Goal: Check status: Check status

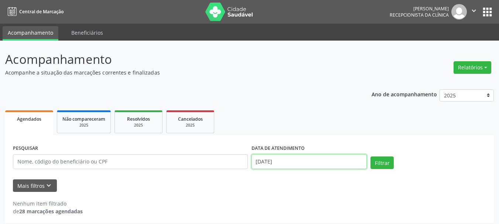
click at [290, 158] on input "[DATE]" at bounding box center [310, 161] width 116 height 15
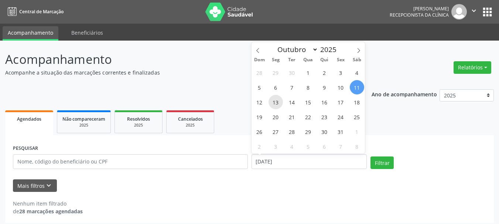
click at [280, 103] on span "13" at bounding box center [276, 102] width 14 height 14
type input "[DATE]"
click at [280, 103] on span "13" at bounding box center [276, 102] width 14 height 14
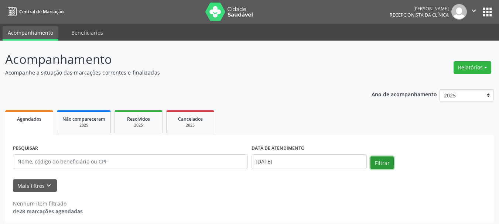
click at [376, 161] on button "Filtrar" at bounding box center [382, 163] width 23 height 13
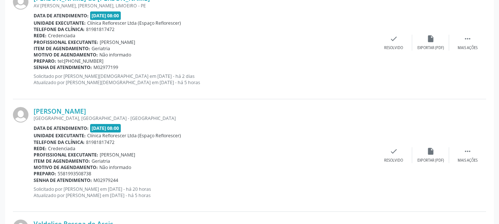
scroll to position [791, 0]
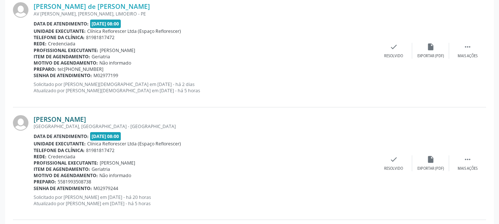
click at [37, 118] on link "[PERSON_NAME]" at bounding box center [60, 119] width 52 height 8
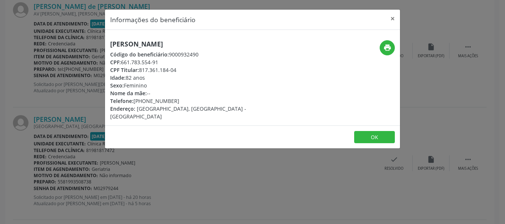
drag, startPoint x: 103, startPoint y: 41, endPoint x: 246, endPoint y: 35, distance: 142.7
click at [246, 35] on div "Informações do beneficiário × [PERSON_NAME] Código do beneficiário: 9000932490 …" at bounding box center [252, 112] width 505 height 224
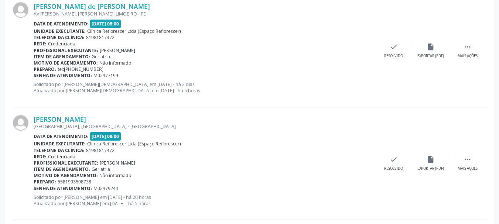
drag, startPoint x: 215, startPoint y: 47, endPoint x: 41, endPoint y: 124, distance: 190.1
click at [41, 124] on div "[GEOGRAPHIC_DATA], [GEOGRAPHIC_DATA] - [GEOGRAPHIC_DATA]" at bounding box center [205, 126] width 342 height 6
click at [37, 119] on link "[PERSON_NAME]" at bounding box center [60, 119] width 52 height 8
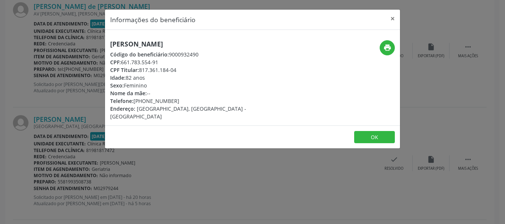
drag, startPoint x: 110, startPoint y: 44, endPoint x: 249, endPoint y: 45, distance: 139.7
click at [249, 45] on div "[PERSON_NAME] Código do beneficiário: 9000932490 CPF: 661.783.554-91 CPF Titula…" at bounding box center [203, 80] width 197 height 80
copy h5 "[PERSON_NAME]"
click at [367, 131] on button "OK" at bounding box center [374, 137] width 41 height 13
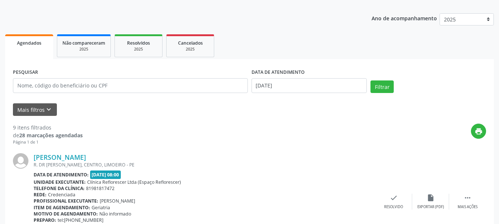
scroll to position [126, 0]
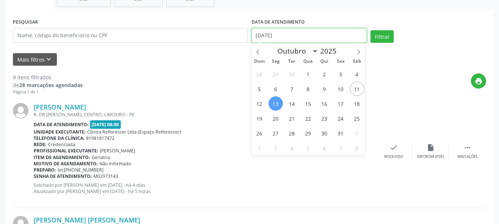
click at [306, 31] on input "[DATE]" at bounding box center [310, 35] width 116 height 15
click at [297, 105] on span "14" at bounding box center [292, 103] width 14 height 14
type input "[DATE]"
click at [297, 105] on span "14" at bounding box center [292, 103] width 14 height 14
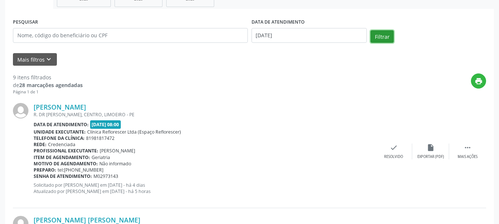
click at [379, 37] on button "Filtrar" at bounding box center [382, 36] width 23 height 13
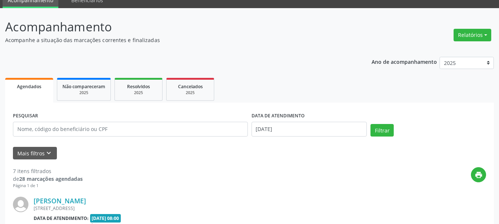
scroll to position [0, 0]
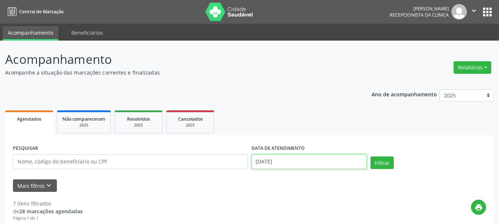
click at [279, 163] on input "[DATE]" at bounding box center [310, 161] width 116 height 15
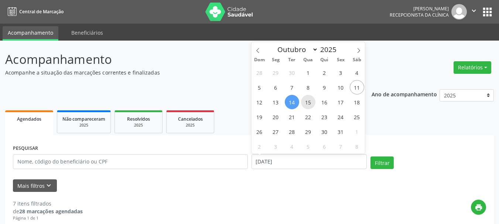
click at [309, 108] on span "15" at bounding box center [308, 102] width 14 height 14
type input "[DATE]"
click at [309, 108] on span "15" at bounding box center [308, 102] width 14 height 14
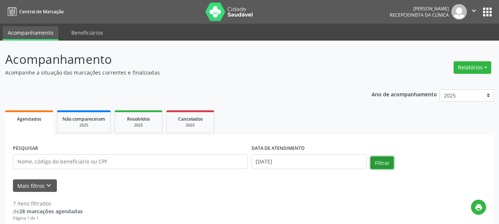
click at [376, 167] on button "Filtrar" at bounding box center [382, 163] width 23 height 13
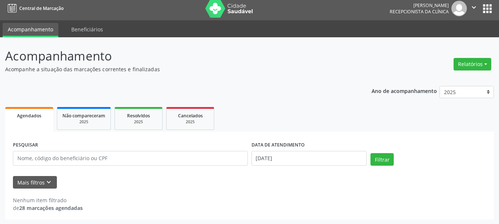
scroll to position [4, 0]
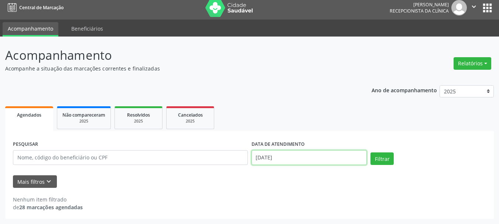
click at [320, 152] on input "[DATE]" at bounding box center [310, 157] width 116 height 15
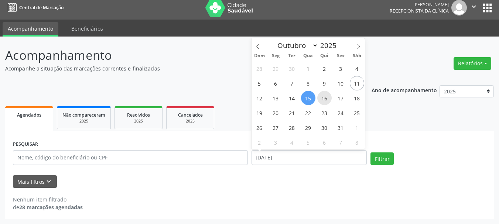
click at [324, 95] on span "16" at bounding box center [324, 98] width 14 height 14
type input "[DATE]"
click at [324, 95] on span "16" at bounding box center [324, 98] width 14 height 14
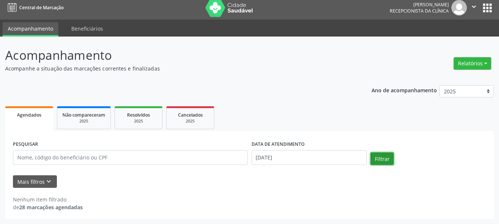
click at [388, 161] on button "Filtrar" at bounding box center [382, 159] width 23 height 13
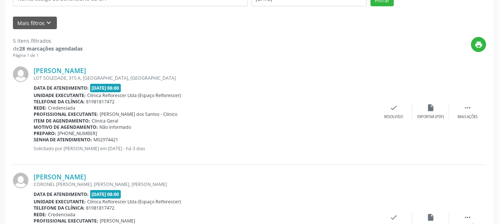
scroll to position [143, 0]
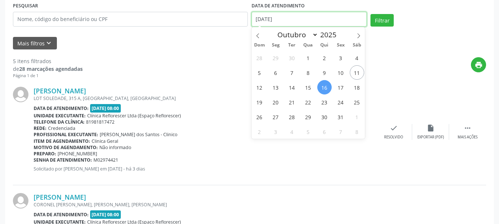
click at [310, 17] on input "[DATE]" at bounding box center [310, 19] width 116 height 15
click at [338, 89] on span "17" at bounding box center [341, 87] width 14 height 14
type input "[DATE]"
click at [338, 89] on span "17" at bounding box center [341, 87] width 14 height 14
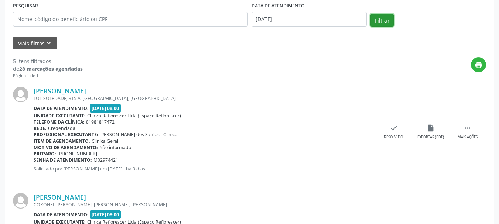
click at [378, 24] on button "Filtrar" at bounding box center [382, 20] width 23 height 13
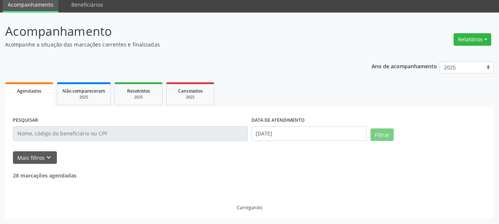
scroll to position [116, 0]
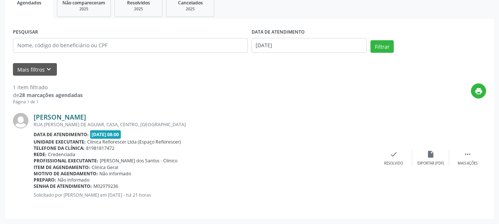
click at [86, 118] on link "[PERSON_NAME]" at bounding box center [60, 117] width 52 height 8
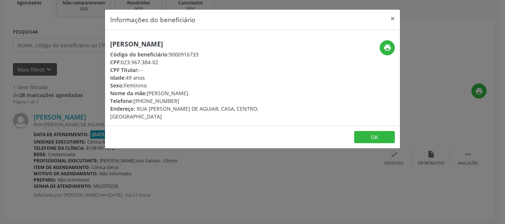
drag, startPoint x: 112, startPoint y: 44, endPoint x: 243, endPoint y: 42, distance: 131.2
click at [243, 42] on h5 "[PERSON_NAME]" at bounding box center [203, 44] width 186 height 8
click at [108, 41] on div "[PERSON_NAME] Código do beneficiário: 9000916733 CPF: 023.967.384-02 CPF Titula…" at bounding box center [203, 80] width 197 height 80
drag, startPoint x: 109, startPoint y: 42, endPoint x: 258, endPoint y: 42, distance: 148.9
click at [258, 42] on div "[PERSON_NAME] Código do beneficiário: 9000916733 CPF: 023.967.384-02 CPF Titula…" at bounding box center [203, 80] width 197 height 80
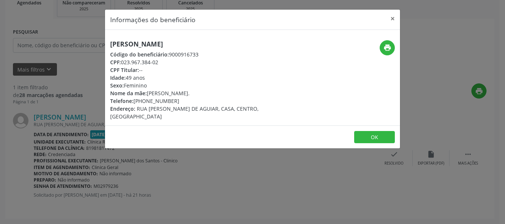
copy h5 "[PERSON_NAME]"
click at [391, 17] on button "×" at bounding box center [392, 19] width 15 height 18
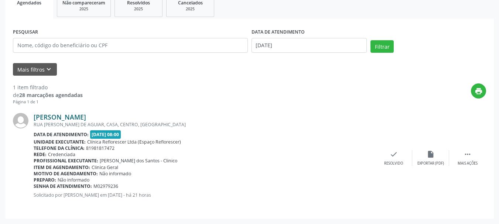
click at [86, 119] on link "[PERSON_NAME]" at bounding box center [60, 117] width 52 height 8
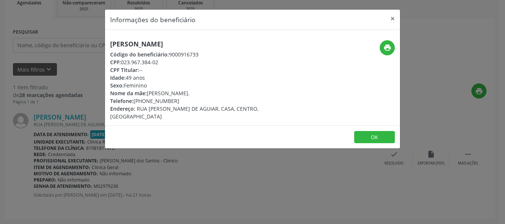
click at [171, 54] on div "Código do beneficiário: 9000916733" at bounding box center [203, 55] width 186 height 8
drag, startPoint x: 170, startPoint y: 54, endPoint x: 214, endPoint y: 54, distance: 44.0
click at [214, 54] on div "Código do beneficiário: 9000916733" at bounding box center [203, 55] width 186 height 8
copy div "9000916733"
click at [377, 131] on button "OK" at bounding box center [374, 137] width 41 height 13
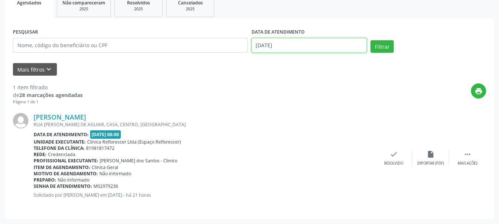
click at [272, 44] on input "[DATE]" at bounding box center [310, 45] width 116 height 15
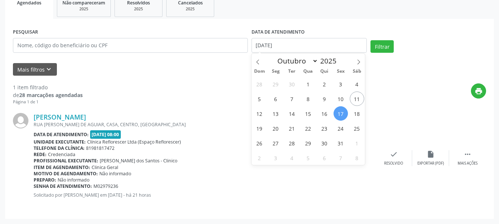
click at [283, 132] on div "28 29 30 1 2 3 4 5 6 7 8 9 10 11 12 13 14 15 16 17 18 19 20 21 22 23 24 25 26 2…" at bounding box center [309, 120] width 114 height 89
click at [278, 130] on span "20" at bounding box center [276, 128] width 14 height 14
type input "[DATE]"
select select "9"
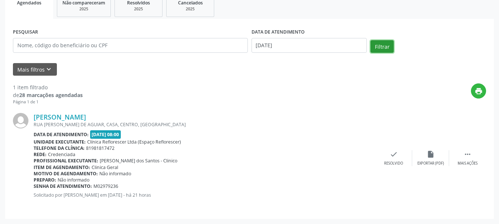
click at [378, 49] on button "Filtrar" at bounding box center [382, 46] width 23 height 13
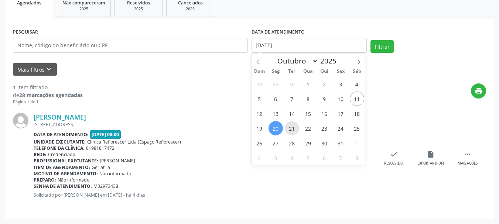
click at [294, 129] on span "21" at bounding box center [292, 128] width 14 height 14
type input "[DATE]"
click at [294, 129] on span "21" at bounding box center [292, 128] width 14 height 14
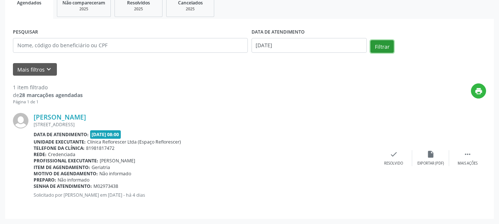
click at [385, 49] on button "Filtrar" at bounding box center [382, 46] width 23 height 13
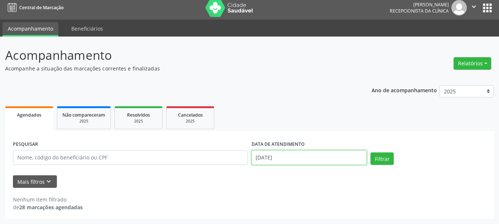
scroll to position [50, 0]
click at [274, 165] on body "Central de Marcação [PERSON_NAME] Recepcionista da clínica  Configurações Sair…" at bounding box center [249, 108] width 499 height 224
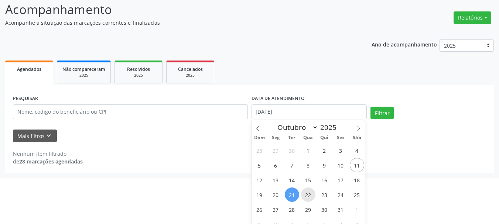
click at [308, 195] on span "22" at bounding box center [308, 195] width 14 height 14
type input "[DATE]"
click at [308, 195] on span "22" at bounding box center [308, 195] width 14 height 14
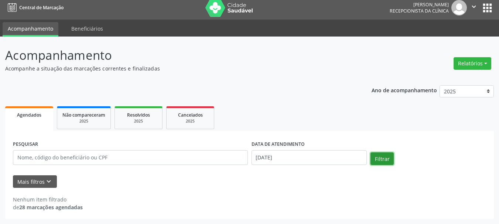
click at [389, 159] on button "Filtrar" at bounding box center [382, 159] width 23 height 13
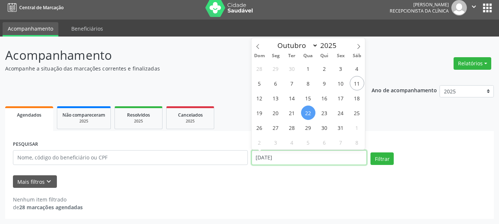
click at [328, 156] on input "[DATE]" at bounding box center [310, 157] width 116 height 15
click at [326, 113] on span "23" at bounding box center [324, 113] width 14 height 14
type input "[DATE]"
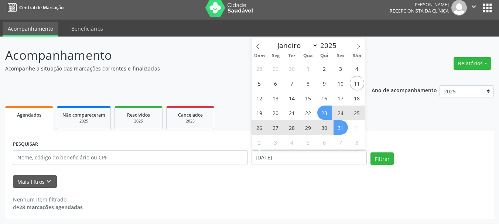
click at [339, 126] on span "31" at bounding box center [341, 127] width 14 height 14
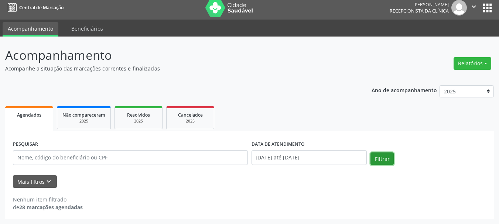
click at [383, 162] on button "Filtrar" at bounding box center [382, 159] width 23 height 13
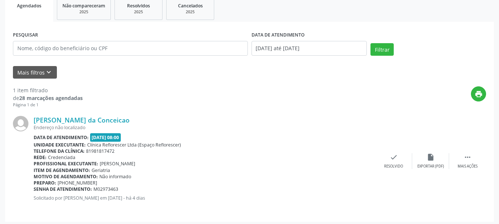
scroll to position [116, 0]
